Goal: Information Seeking & Learning: Learn about a topic

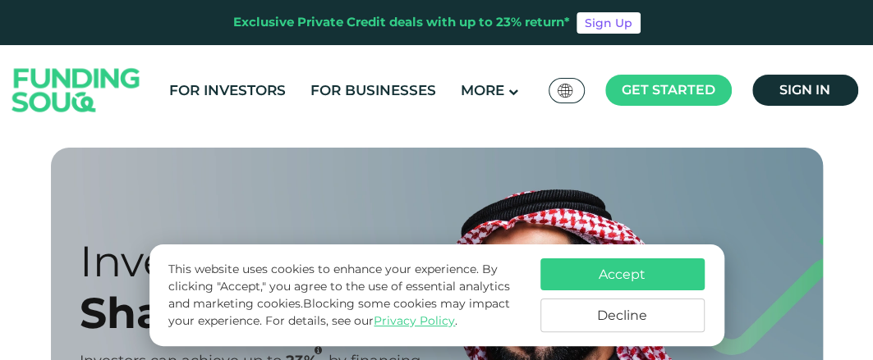
click at [616, 273] on button "Accept" at bounding box center [622, 275] width 164 height 32
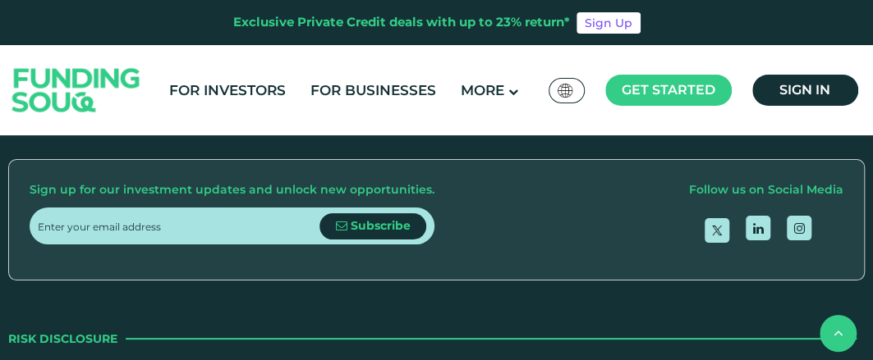
scroll to position [2052, 0]
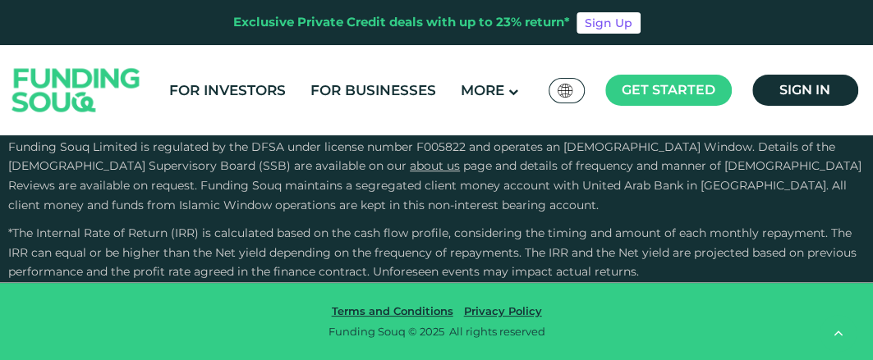
type tc-range-slider "4"
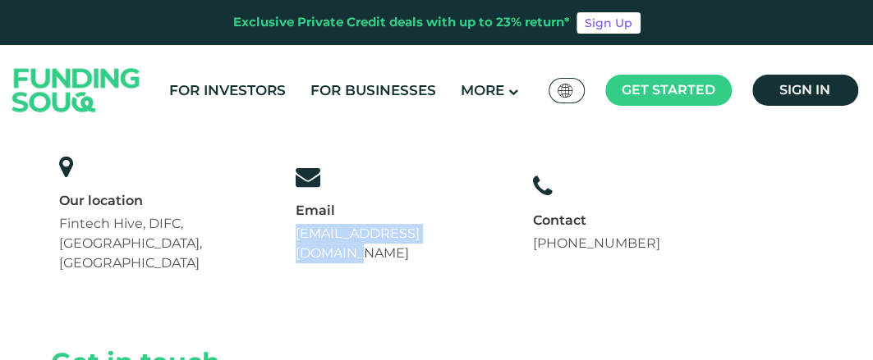
drag, startPoint x: 506, startPoint y: 224, endPoint x: 314, endPoint y: 229, distance: 191.3
click at [314, 229] on div "Email [EMAIL_ADDRESS][DOMAIN_NAME]" at bounding box center [398, 214] width 222 height 116
copy link "[EMAIL_ADDRESS][DOMAIN_NAME]"
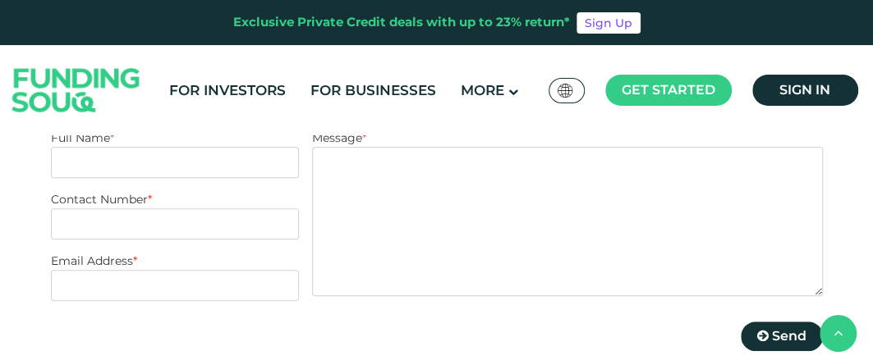
scroll to position [410, 0]
